Goal: Information Seeking & Learning: Learn about a topic

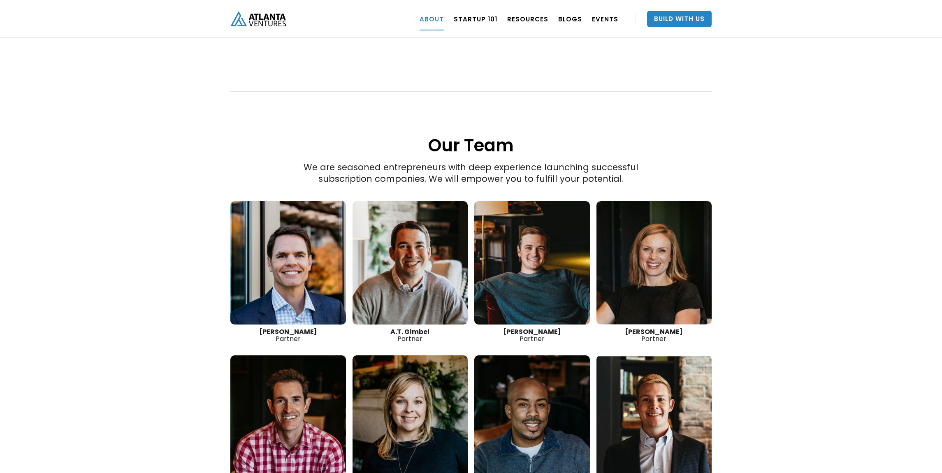
scroll to position [1035, 0]
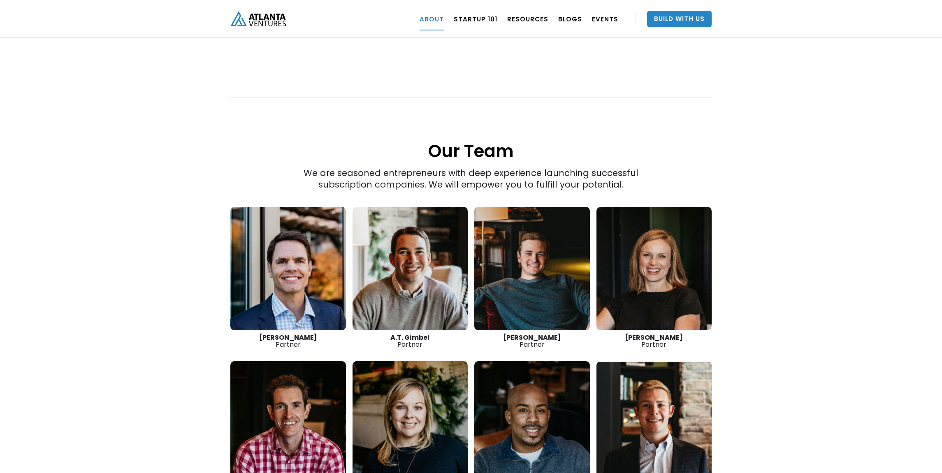
click at [429, 274] on link at bounding box center [410, 268] width 116 height 123
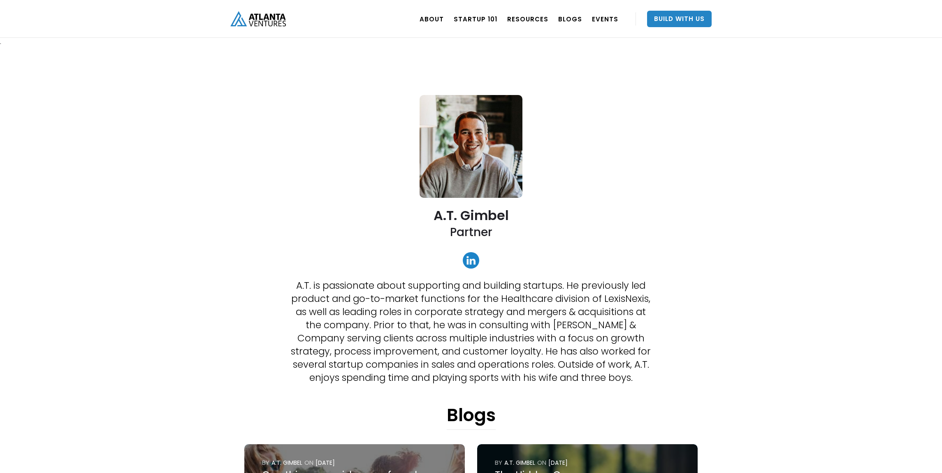
click at [468, 266] on link at bounding box center [471, 260] width 16 height 16
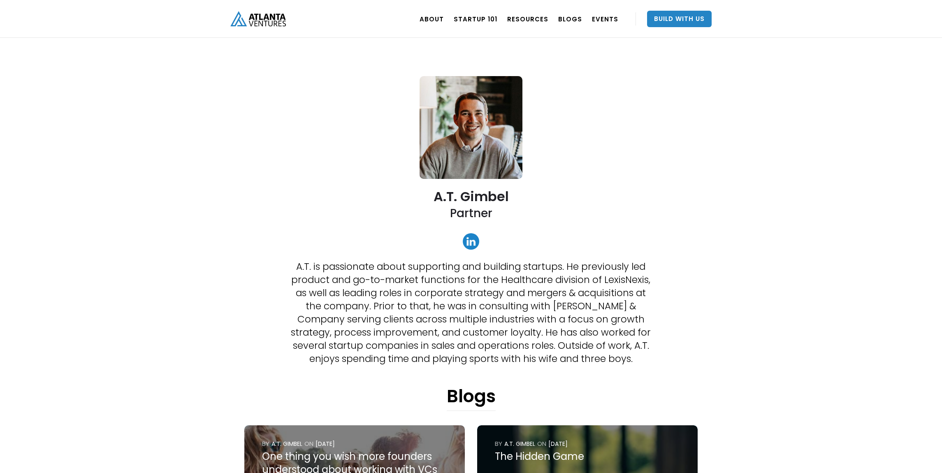
scroll to position [19, 0]
click at [489, 15] on link "Startup 101" at bounding box center [476, 18] width 44 height 23
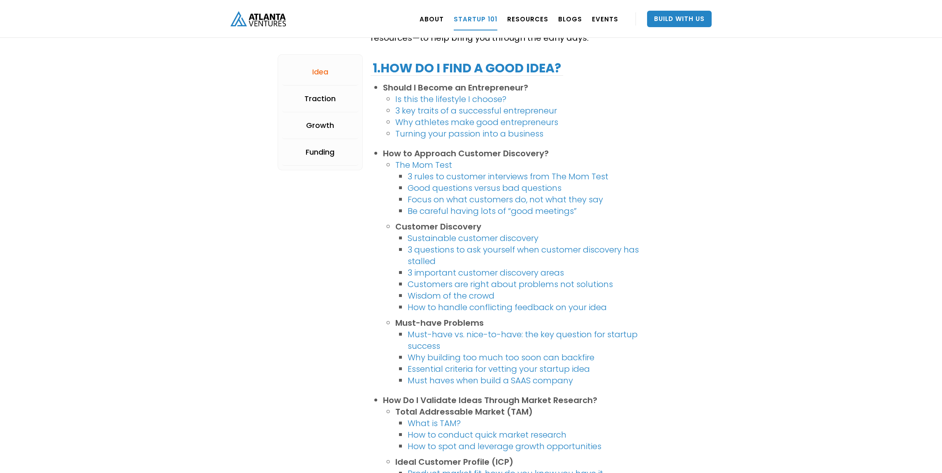
scroll to position [189, 0]
click at [502, 178] on link "3 rules to customer interviews from The Mom Test" at bounding box center [508, 175] width 201 height 12
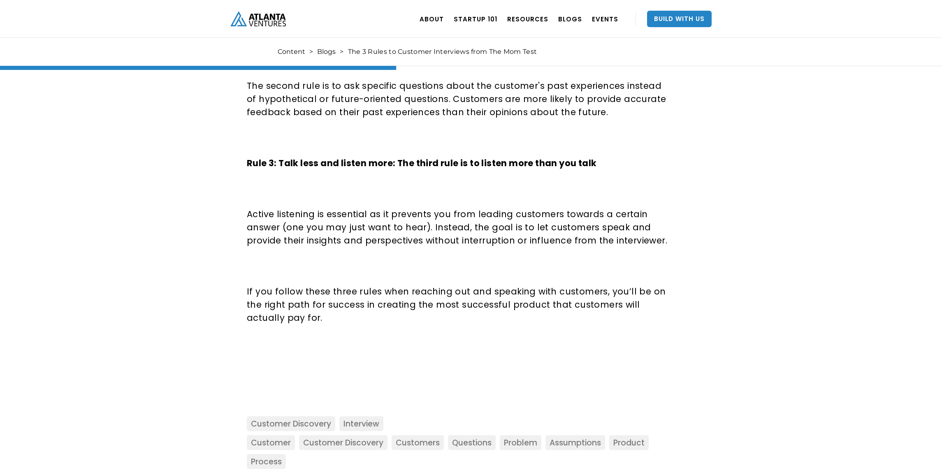
scroll to position [758, 0]
